Goal: Task Accomplishment & Management: Use online tool/utility

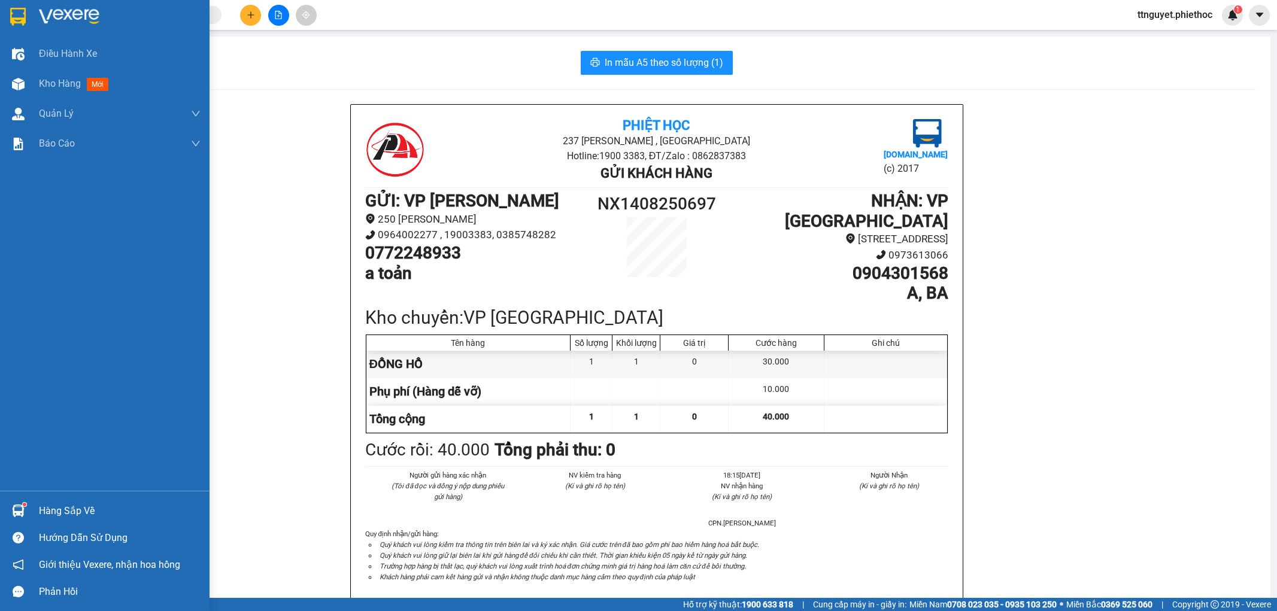
click at [28, 78] on div at bounding box center [18, 84] width 21 height 21
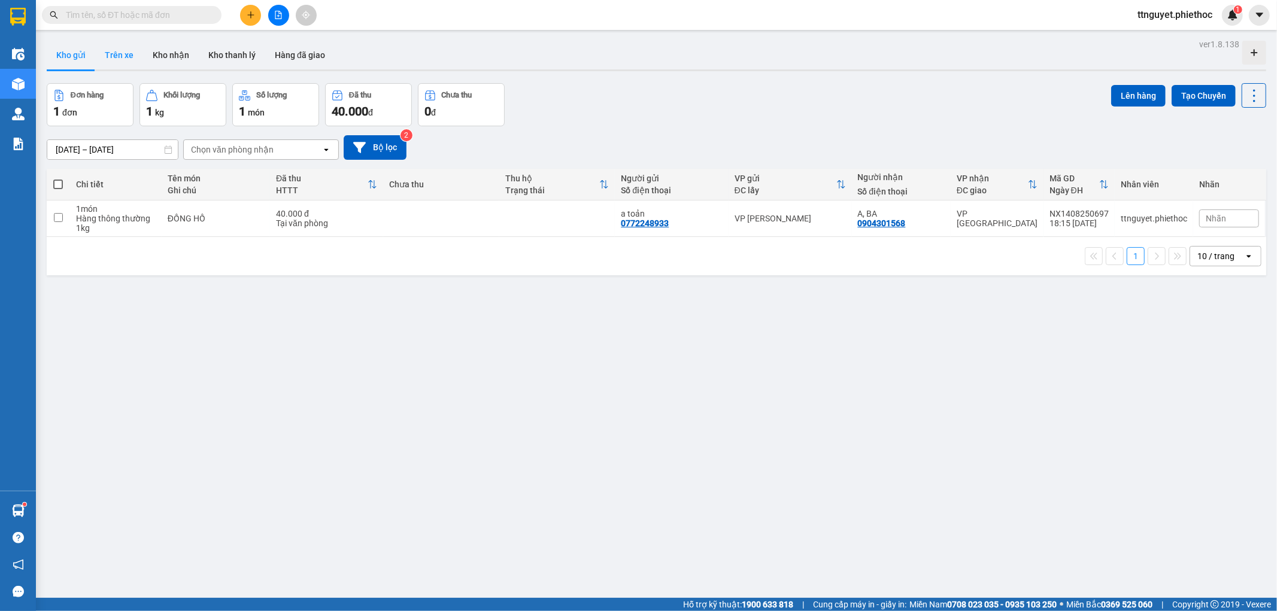
click at [123, 59] on button "Trên xe" at bounding box center [119, 55] width 48 height 29
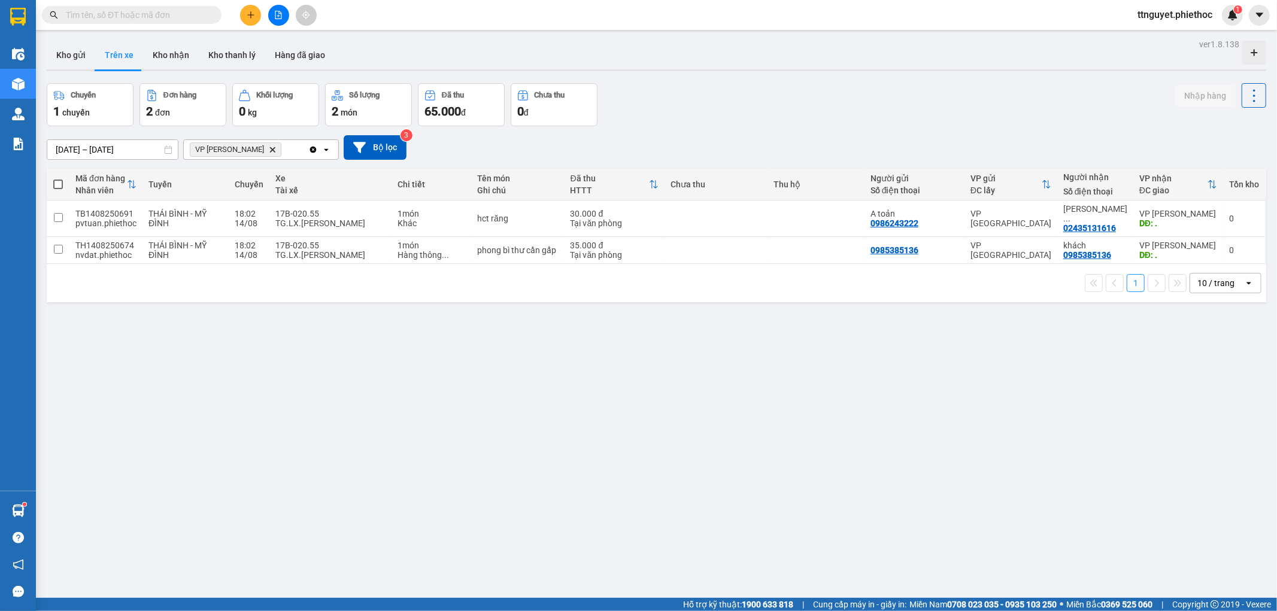
click at [184, 16] on input "text" at bounding box center [136, 14] width 141 height 13
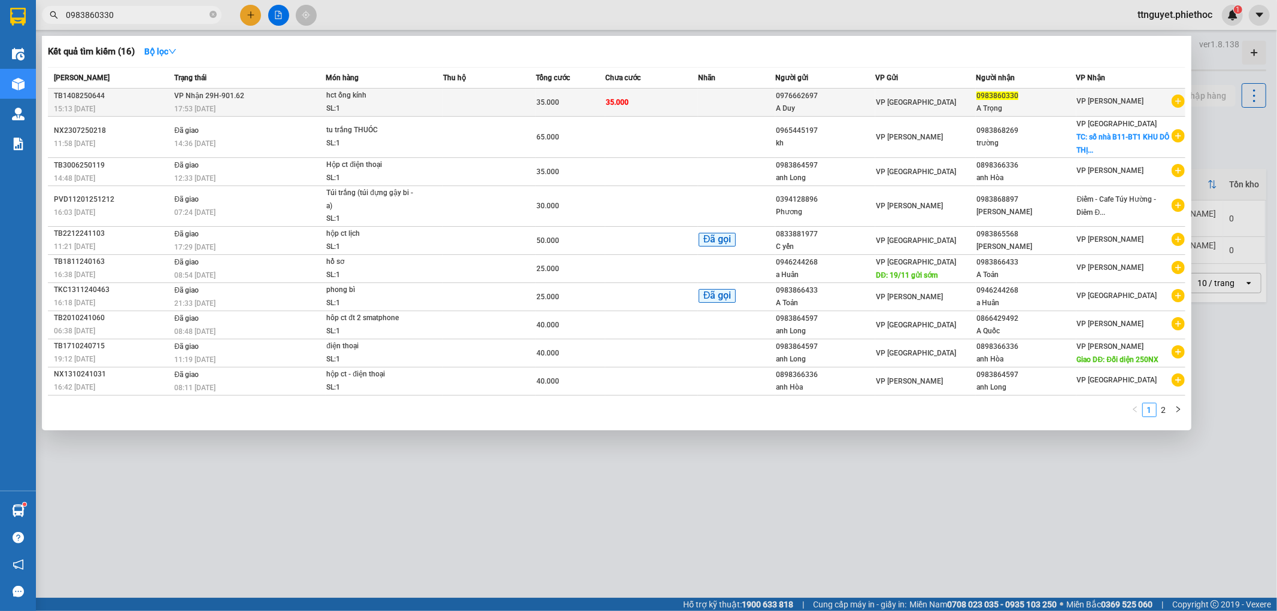
type input "0983860330"
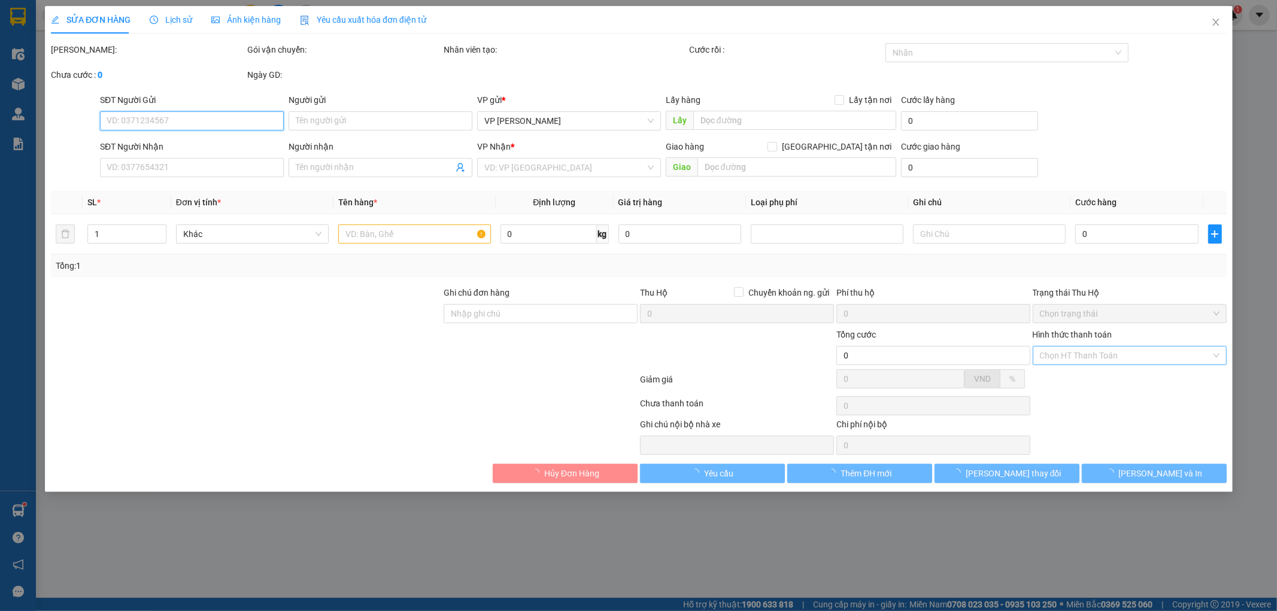
type input "0976662697"
type input "A Duy"
type input "0983860330"
type input "A Trọng"
type input "35.000"
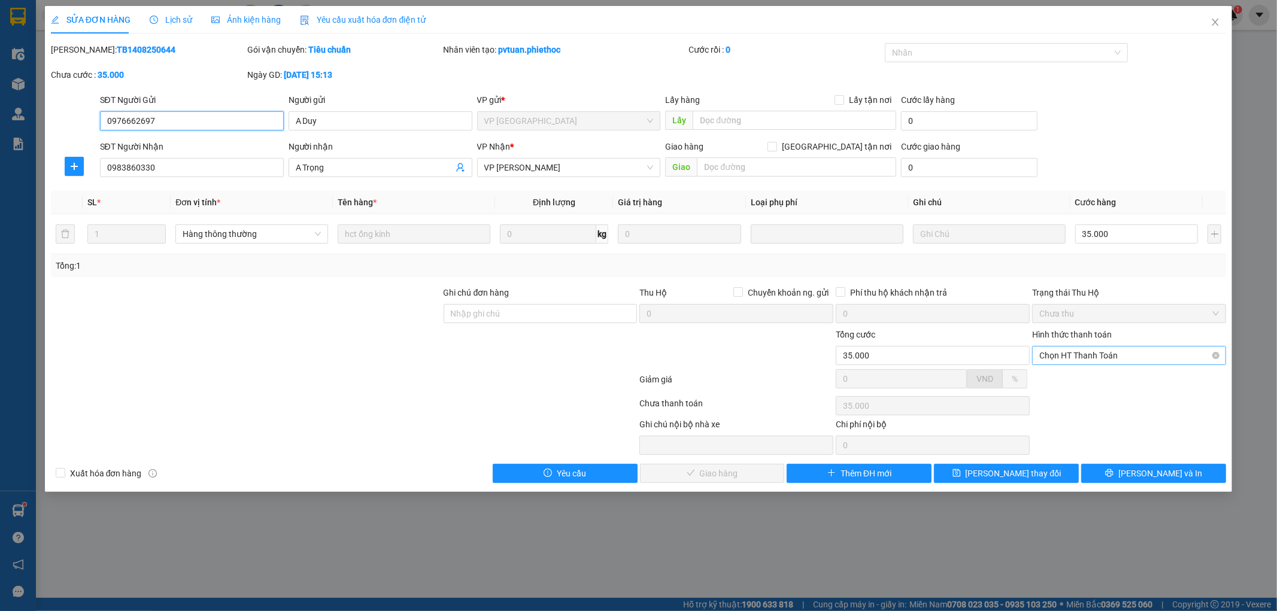
click at [1064, 354] on span "Chọn HT Thanh Toán" at bounding box center [1129, 356] width 180 height 18
click at [1076, 376] on div "Tại văn phòng" at bounding box center [1130, 379] width 180 height 13
type input "0"
click at [741, 477] on span "[PERSON_NAME] và Giao hàng" at bounding box center [720, 473] width 115 height 13
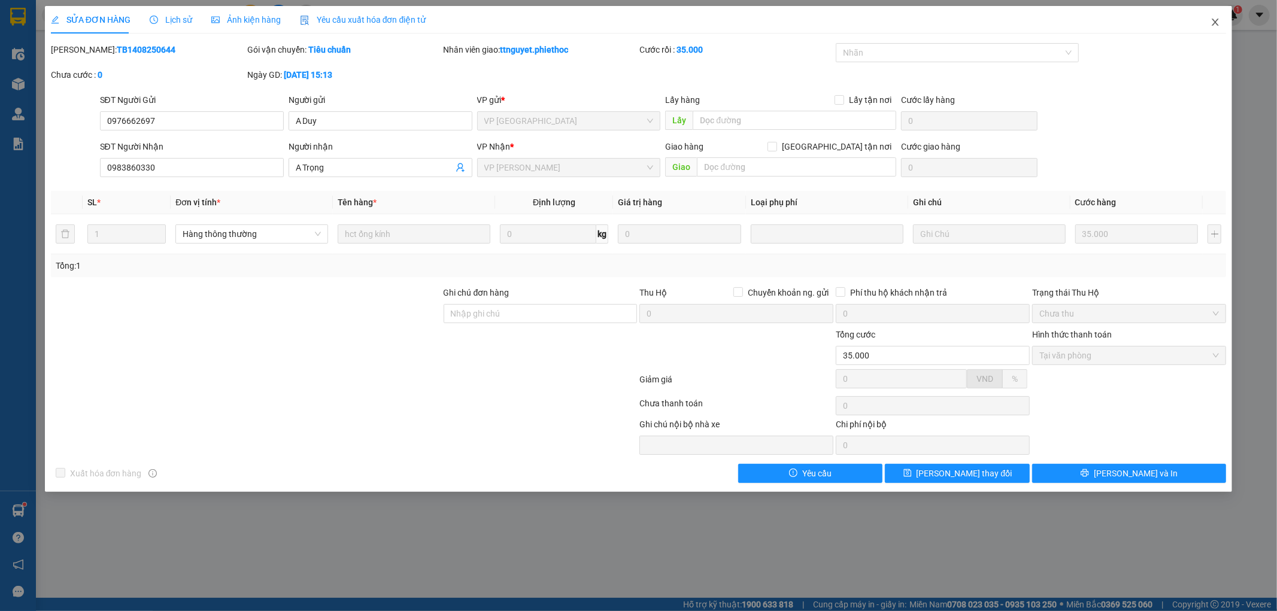
click at [1211, 21] on icon "close" at bounding box center [1216, 22] width 10 height 10
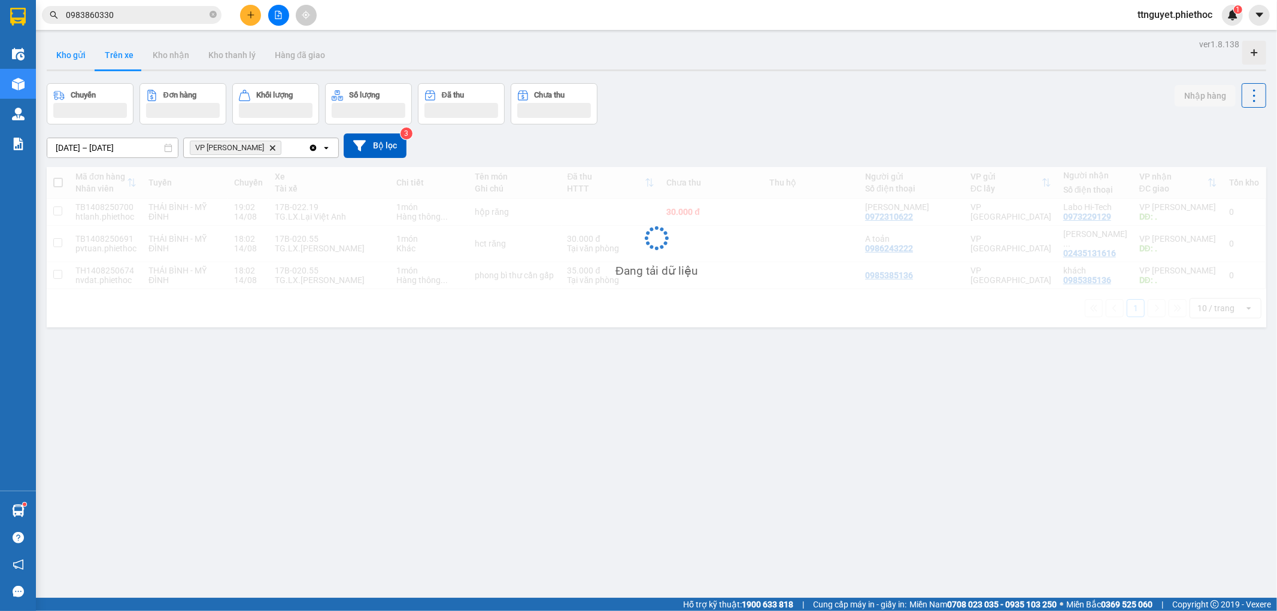
click at [68, 54] on button "Kho gửi" at bounding box center [71, 55] width 48 height 29
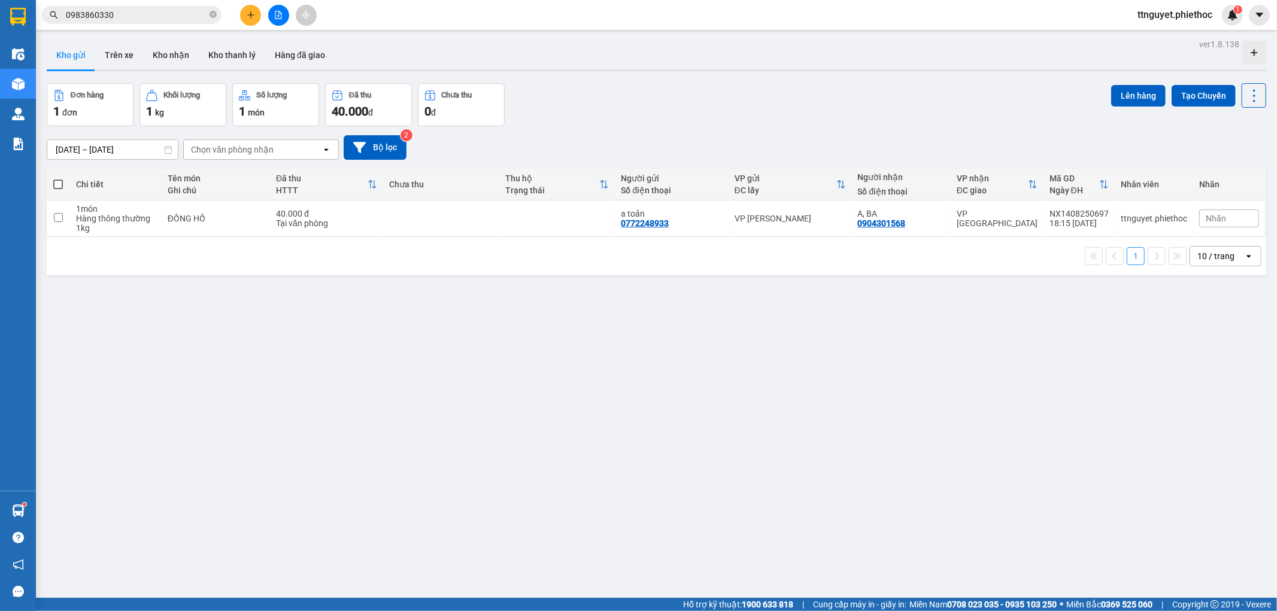
click at [57, 187] on span at bounding box center [58, 185] width 10 height 10
click at [58, 178] on input "checkbox" at bounding box center [58, 178] width 0 height 0
checkbox input "true"
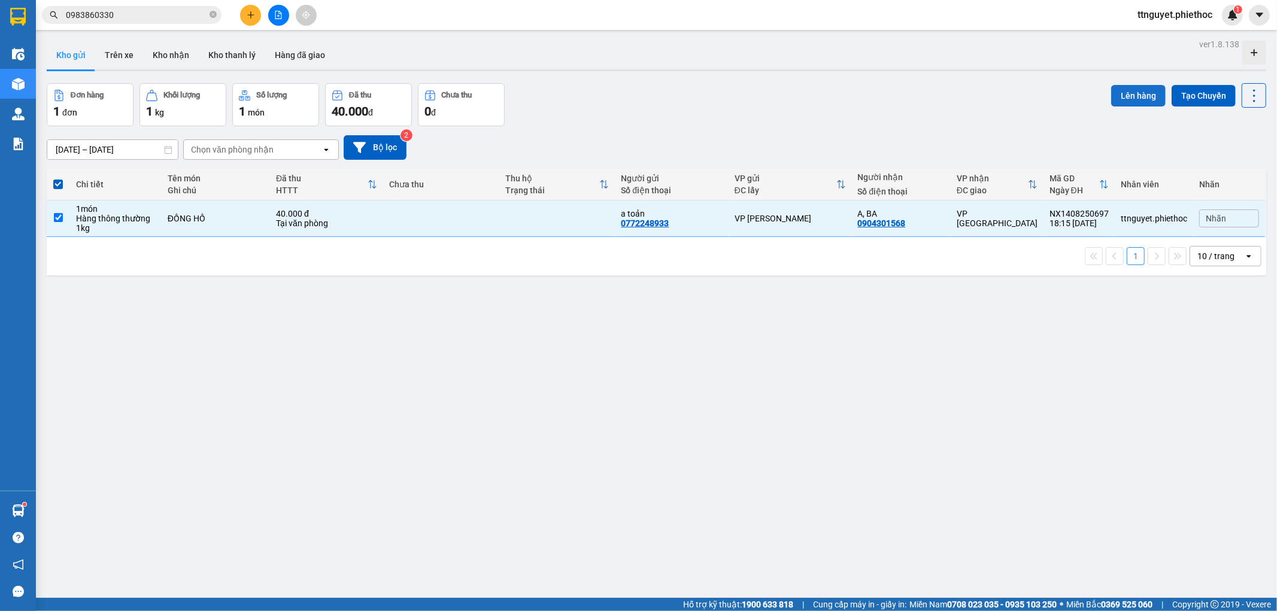
click at [1120, 95] on button "Lên hàng" at bounding box center [1138, 96] width 54 height 22
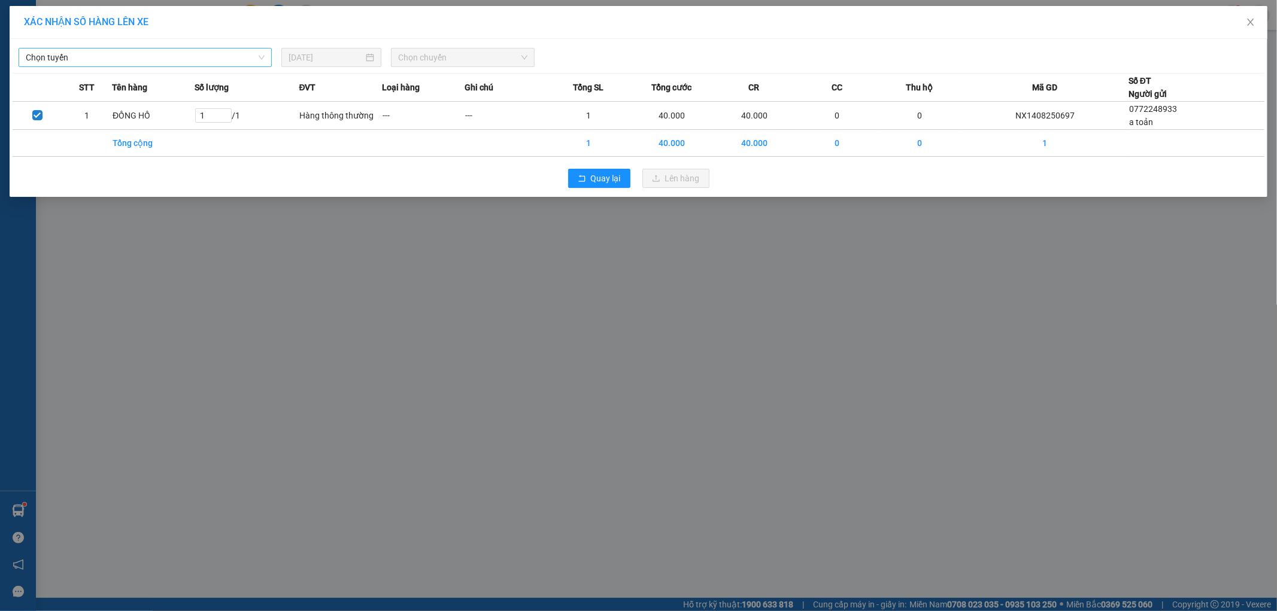
click at [128, 53] on span "Chọn tuyến" at bounding box center [145, 57] width 239 height 18
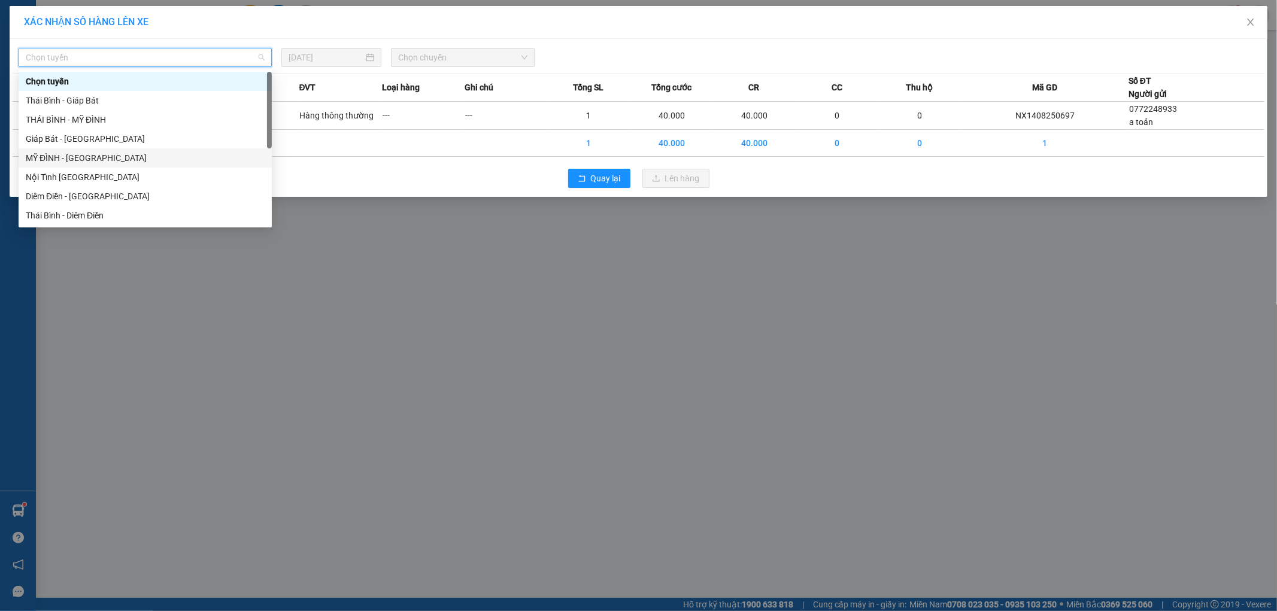
click at [49, 160] on div "MỸ ĐÌNH - [GEOGRAPHIC_DATA]" at bounding box center [145, 157] width 239 height 13
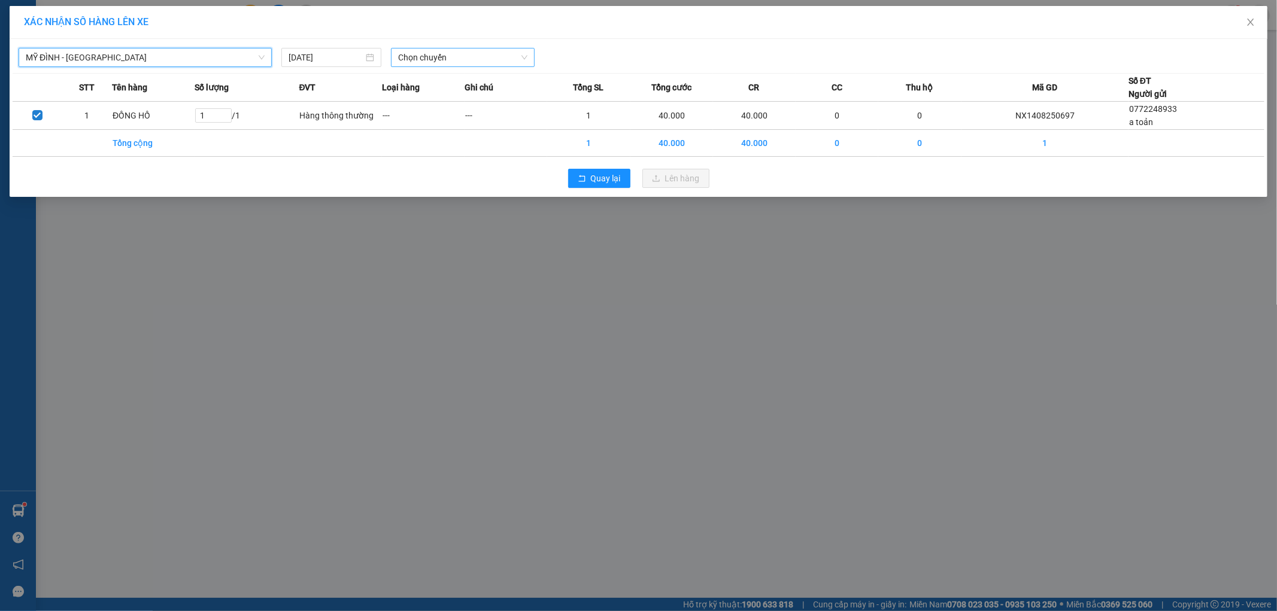
click at [447, 58] on span "Chọn chuyến" at bounding box center [462, 57] width 129 height 18
type input "0162"
click at [438, 101] on div "19:02 (TC) - 29H-901.62" at bounding box center [444, 100] width 93 height 13
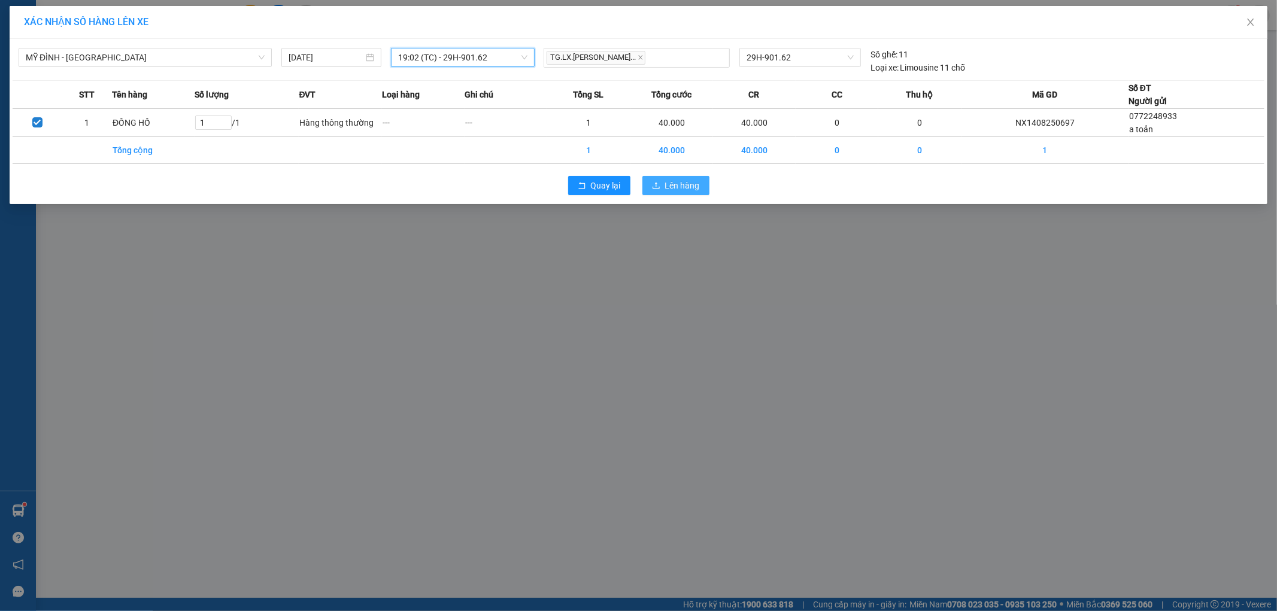
click at [673, 184] on span "Lên hàng" at bounding box center [682, 185] width 35 height 13
